Goal: Communication & Community: Ask a question

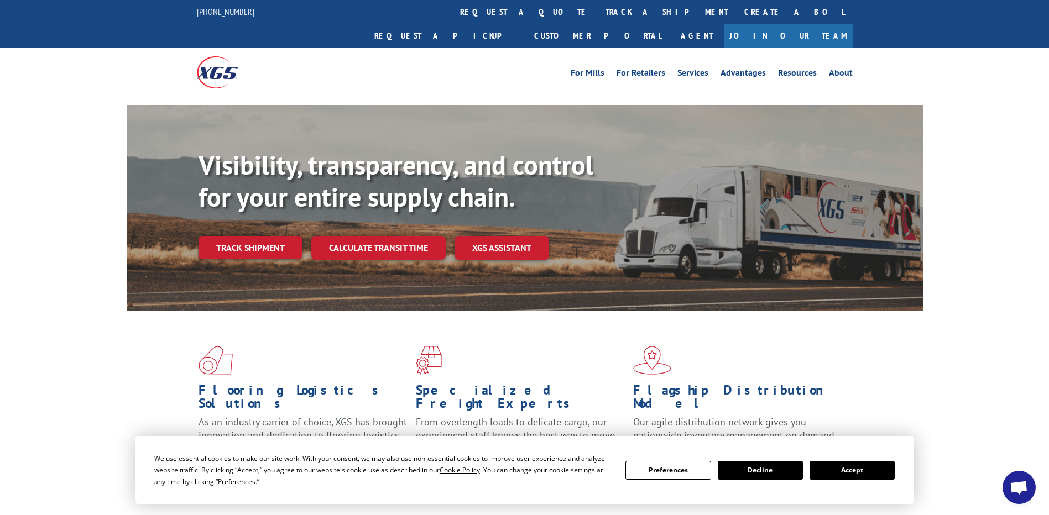
drag, startPoint x: 836, startPoint y: 466, endPoint x: 848, endPoint y: 493, distance: 29.7
click at [837, 465] on button "Accept" at bounding box center [852, 470] width 85 height 19
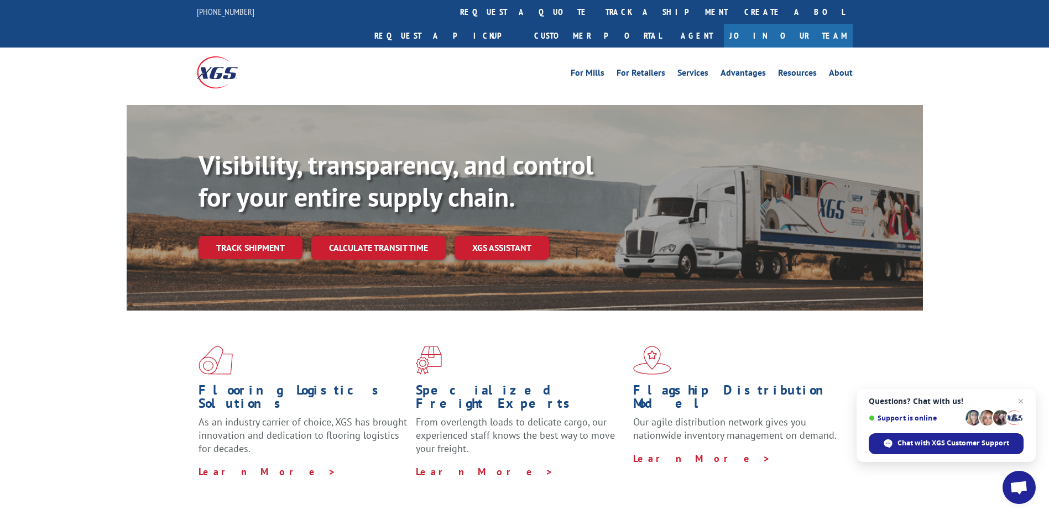
click at [1016, 497] on span "Open chat" at bounding box center [1019, 487] width 33 height 33
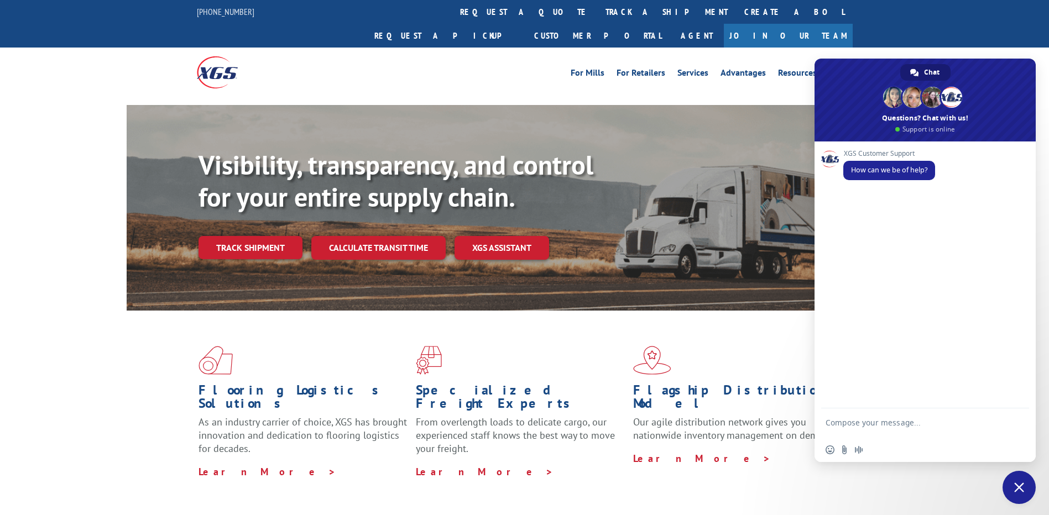
click at [895, 418] on form at bounding box center [913, 425] width 175 height 32
type textarea "anted to check p"
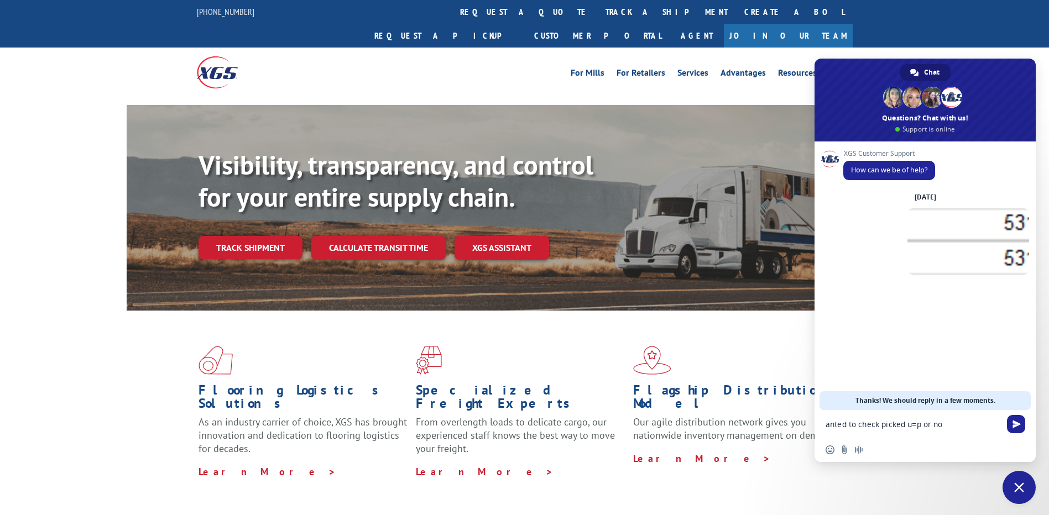
type textarea "anted to check picked u=p or not"
click at [953, 239] on span at bounding box center [968, 241] width 122 height 66
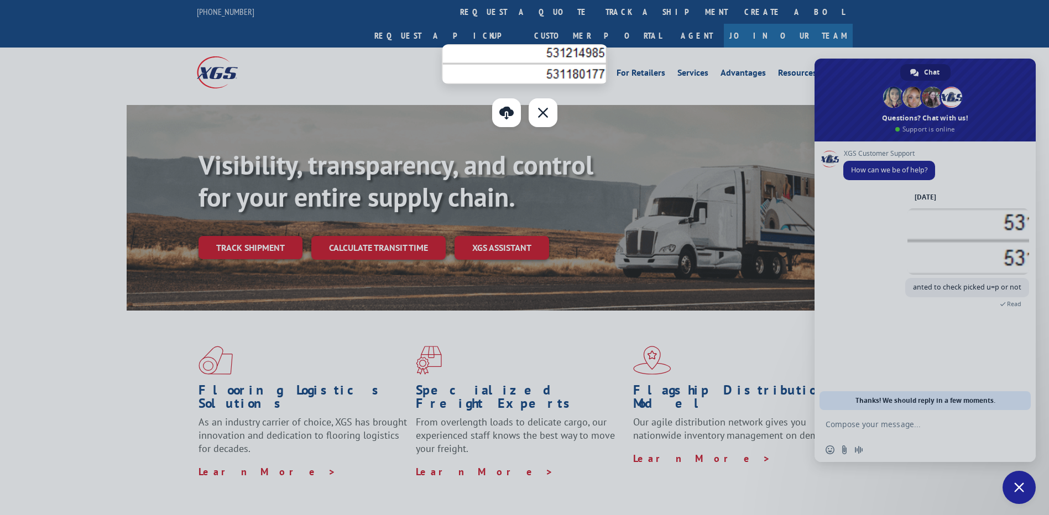
click at [955, 239] on div at bounding box center [524, 257] width 1049 height 515
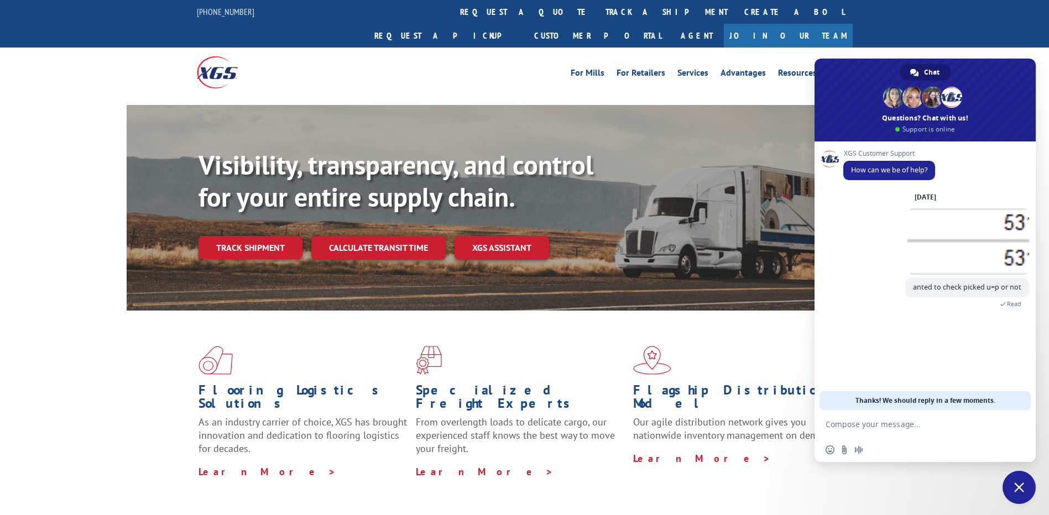
click at [893, 423] on textarea "Compose your message..." at bounding box center [913, 425] width 175 height 10
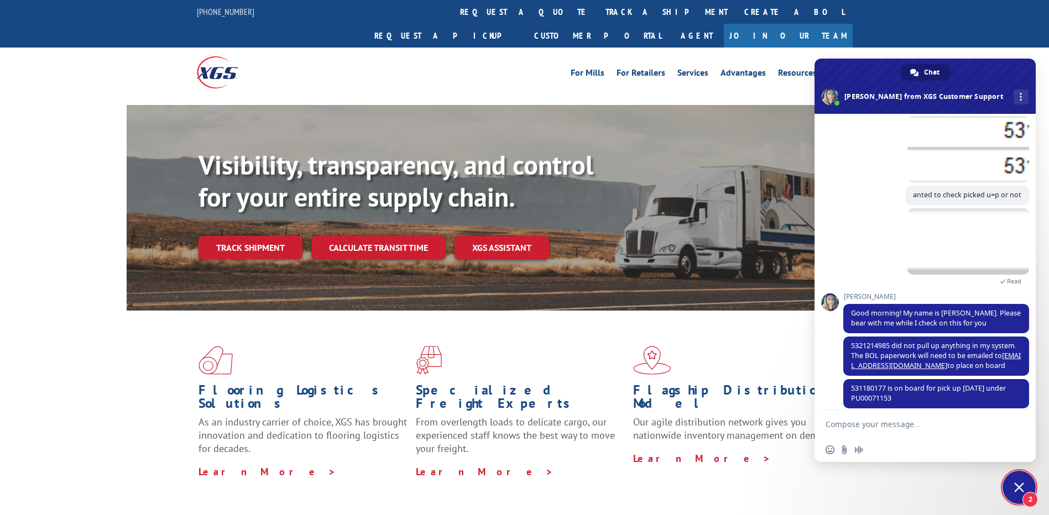
scroll to position [76, 0]
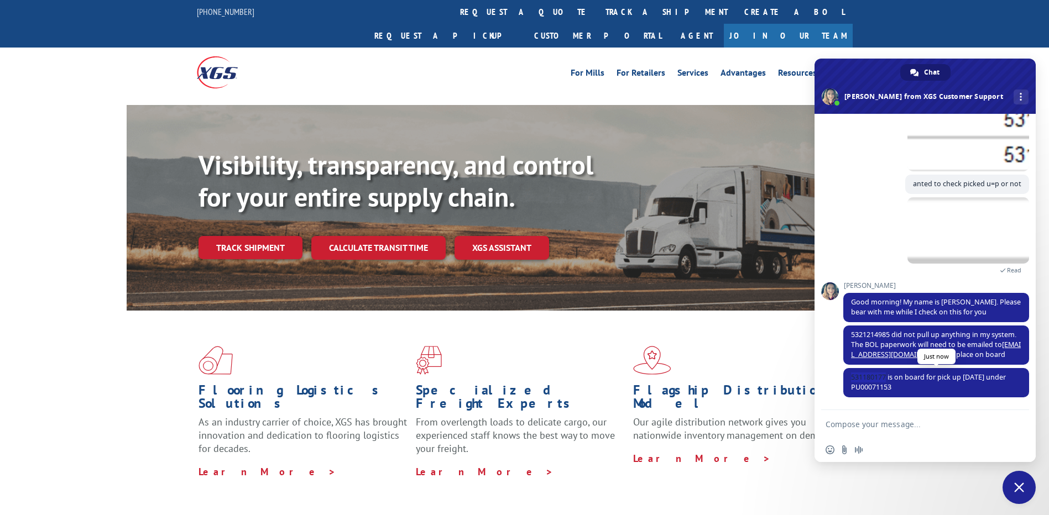
drag, startPoint x: 887, startPoint y: 377, endPoint x: 851, endPoint y: 376, distance: 36.0
click at [851, 376] on span "531180177 is on board for pick up [DATE] under PU00071153" at bounding box center [928, 382] width 155 height 19
copy span "531180177"
click at [884, 421] on textarea "Compose your message..." at bounding box center [913, 425] width 175 height 10
paste textarea "531180177"
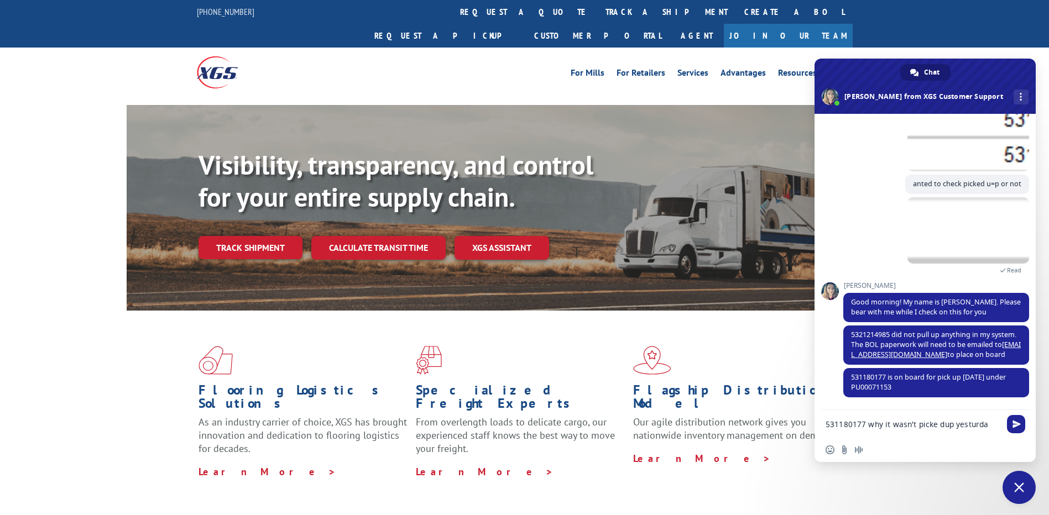
type textarea "531180177 why it wasn't picke dup yesturday"
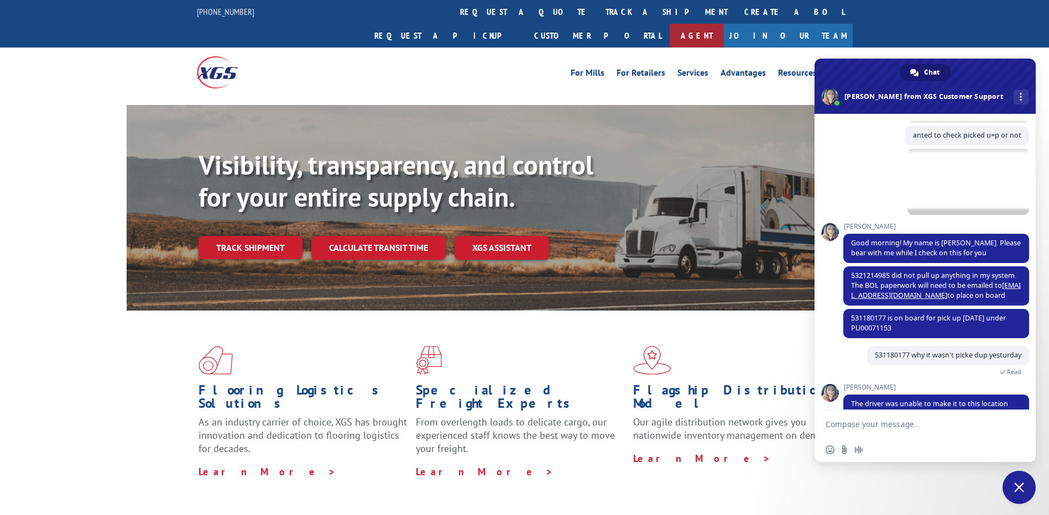
scroll to position [194, 0]
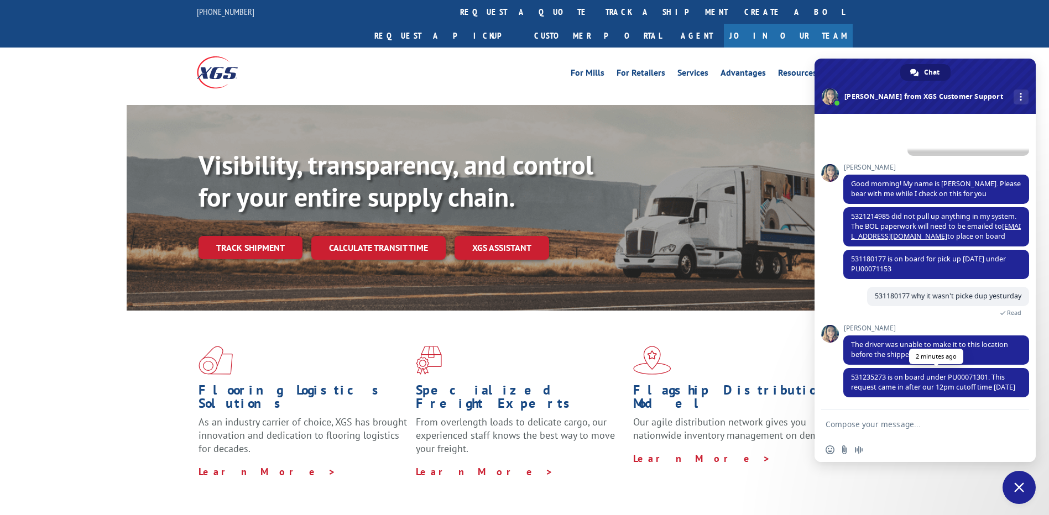
click at [872, 373] on span "531235273 is on board under PU00071301. This request came in after our 12pm cut…" at bounding box center [933, 382] width 164 height 19
copy span "531235273"
click at [973, 373] on span "531235273 is on board under PU00071301. This request came in after our 12pm cut…" at bounding box center [933, 382] width 164 height 19
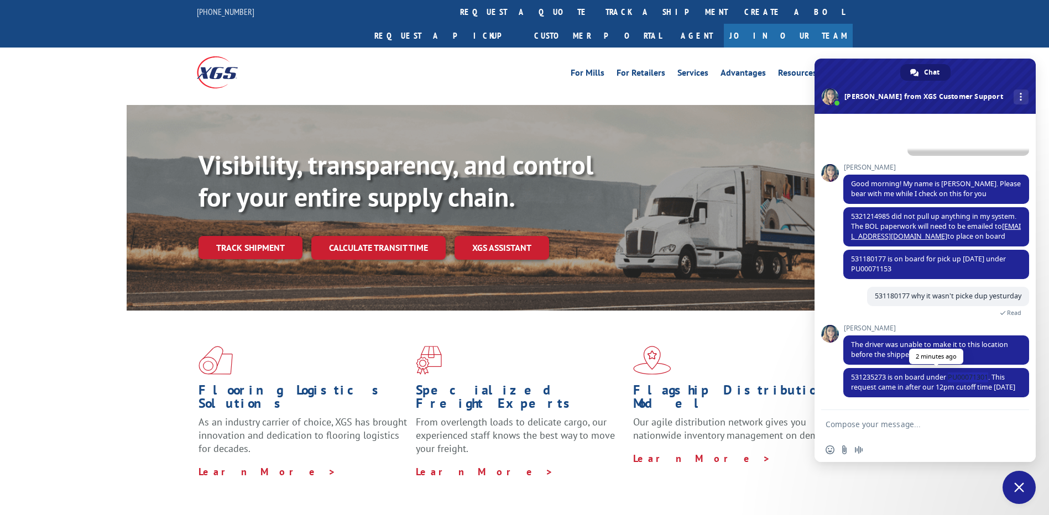
copy span "PU00071301"
click at [869, 212] on span "5321214985 did not pull up anything in my system. The BOL paperwork will need t…" at bounding box center [936, 226] width 170 height 29
copy span "5321214985"
click at [869, 424] on textarea "Compose your message..." at bounding box center [913, 425] width 175 height 10
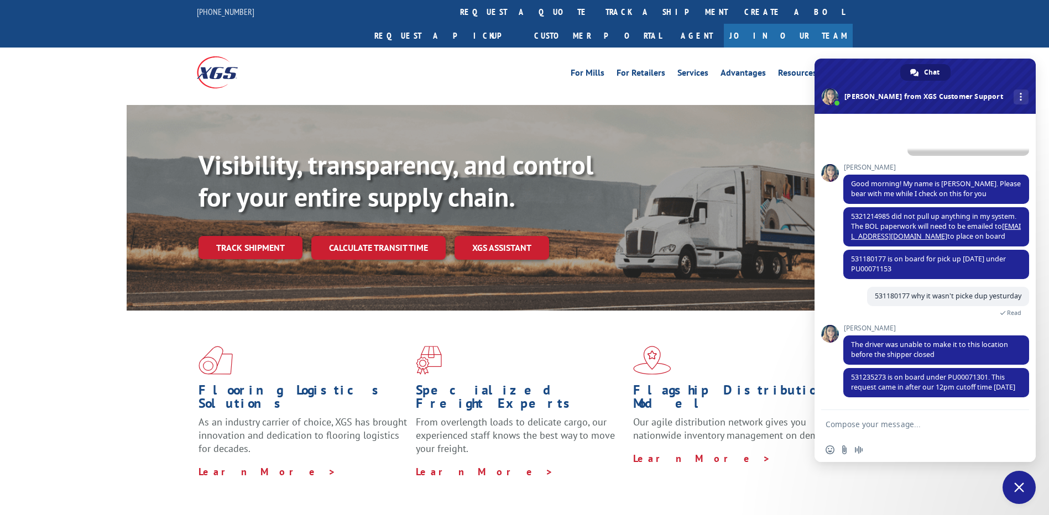
paste textarea "5321214985"
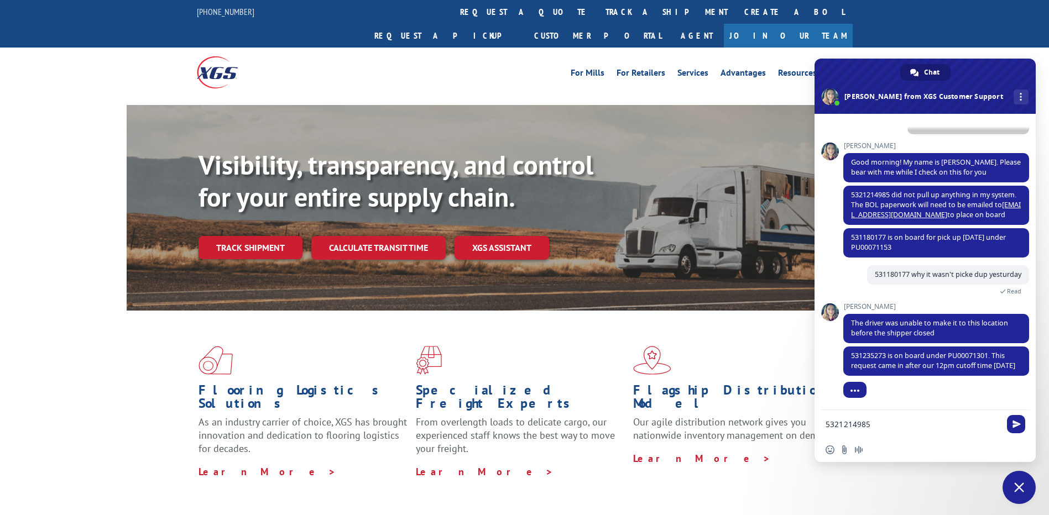
scroll to position [215, 0]
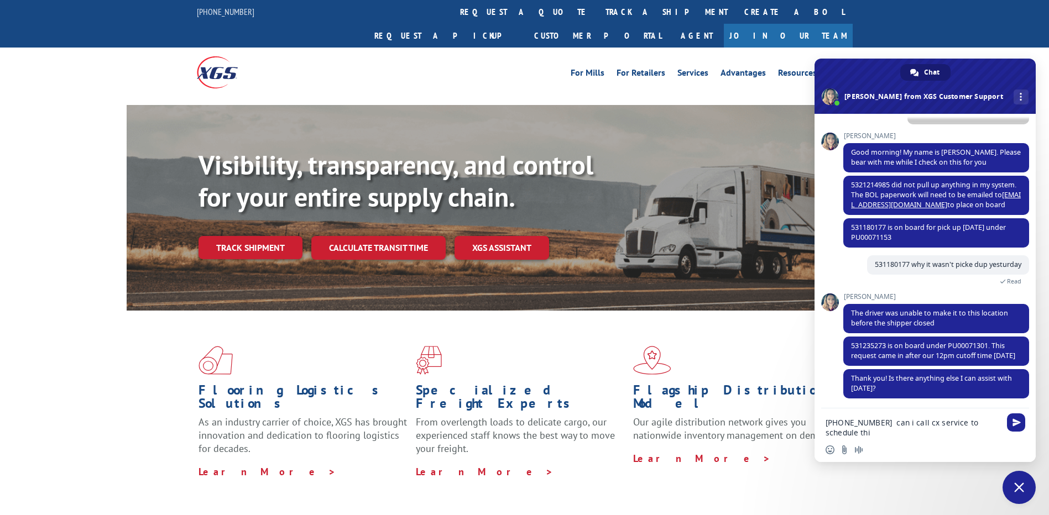
type textarea "[PHONE_NUMBER] can i call cx service to schedule this"
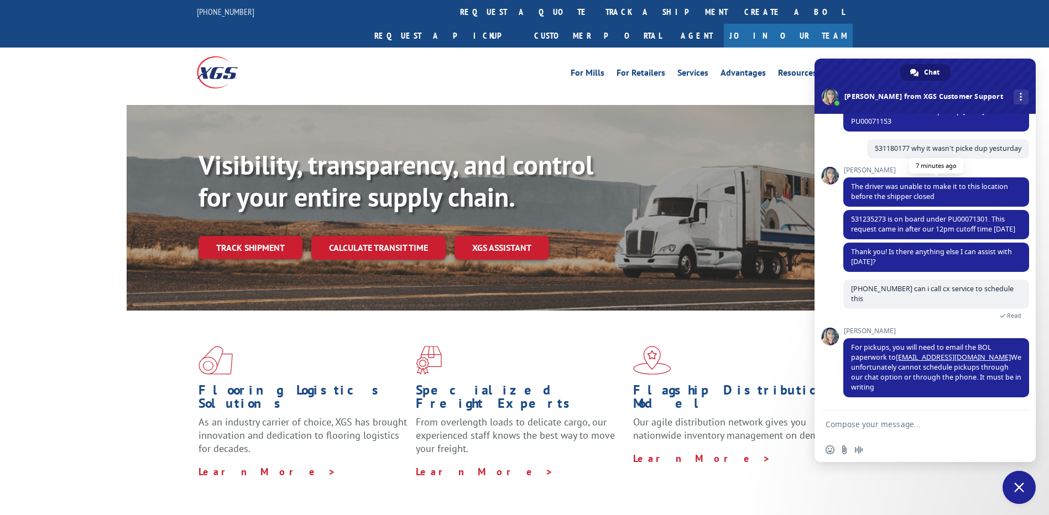
scroll to position [221, 0]
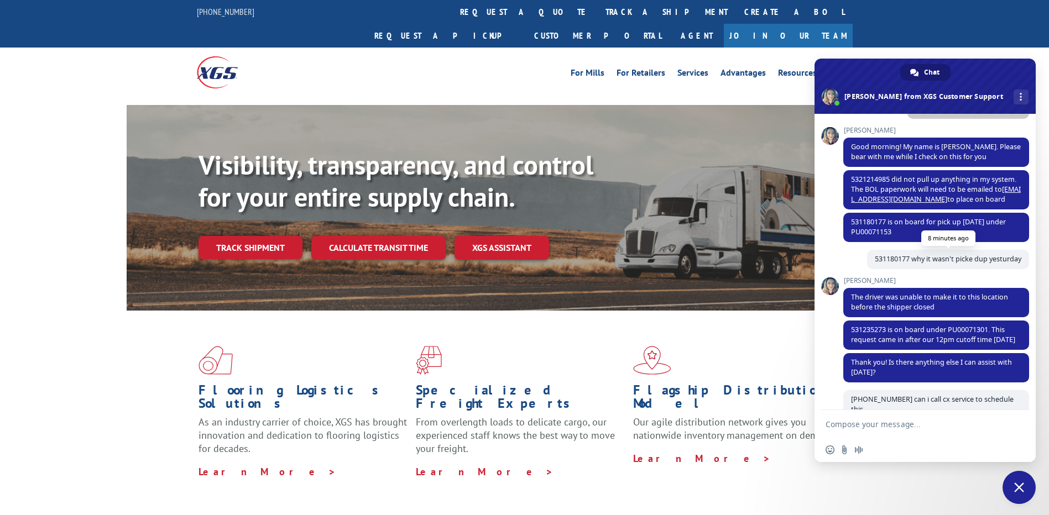
click at [886, 259] on span "531180177 why it wasn't picke dup yesturday" at bounding box center [948, 258] width 147 height 9
copy span "531180177"
drag, startPoint x: 896, startPoint y: 230, endPoint x: 852, endPoint y: 233, distance: 43.8
click at [852, 233] on span "531180177 is on board for pick up [DATE] under PU00071153" at bounding box center [936, 227] width 186 height 29
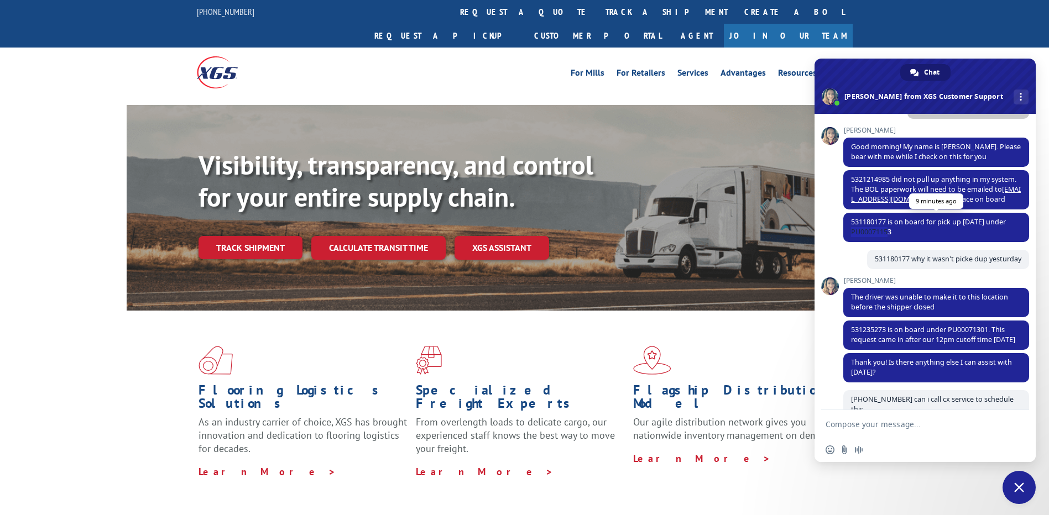
copy span "PU00071153"
